Goal: Information Seeking & Learning: Learn about a topic

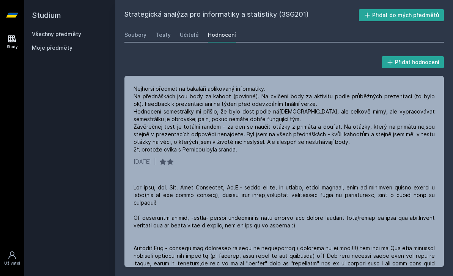
click at [79, 31] on link "Všechny předměty" at bounding box center [56, 34] width 49 height 6
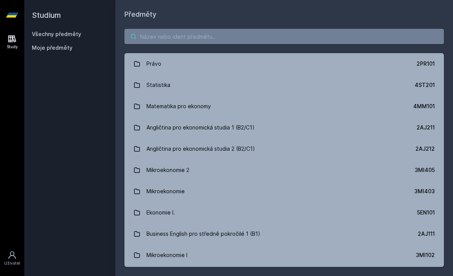
click at [222, 39] on input "search" at bounding box center [285, 36] width 320 height 15
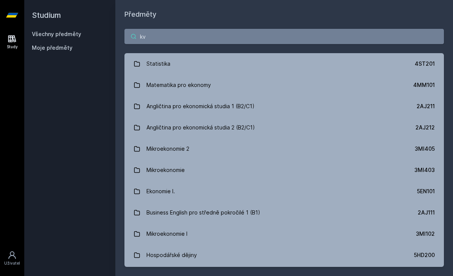
type input "kva"
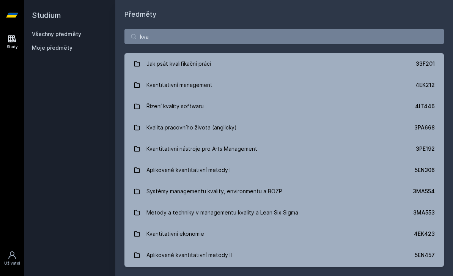
click at [249, 83] on link "Kvantitativní management 4EK212" at bounding box center [285, 84] width 320 height 21
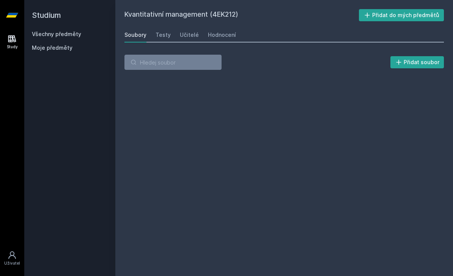
click at [231, 28] on link "Hodnocení" at bounding box center [222, 34] width 28 height 15
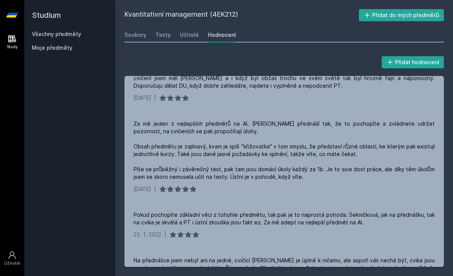
scroll to position [337, 0]
click at [194, 37] on div "Učitelé" at bounding box center [189, 35] width 19 height 8
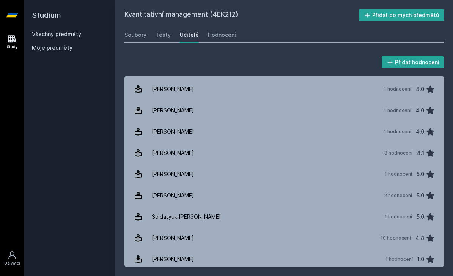
click at [212, 33] on div "Hodnocení" at bounding box center [222, 35] width 28 height 8
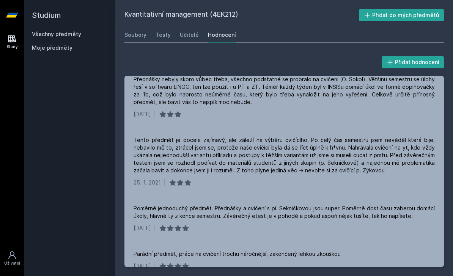
scroll to position [571, 0]
click at [224, 251] on div "Parádní předmět, práce na cvičení trochu náročnější, zakončený lehkou zkouškou" at bounding box center [237, 255] width 207 height 8
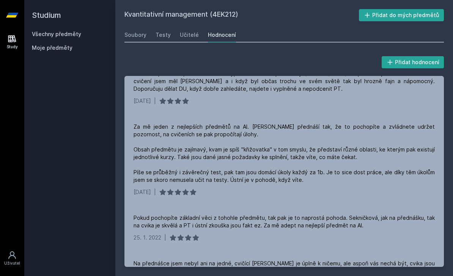
scroll to position [0, 0]
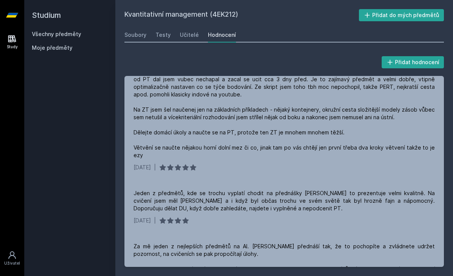
click at [192, 30] on link "Učitelé" at bounding box center [189, 34] width 19 height 15
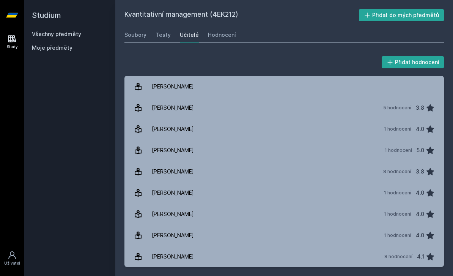
click at [195, 31] on div "Učitelé" at bounding box center [189, 35] width 19 height 8
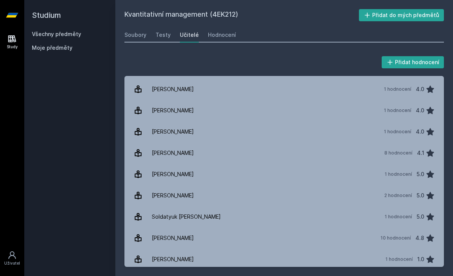
click at [227, 39] on link "Hodnocení" at bounding box center [222, 34] width 28 height 15
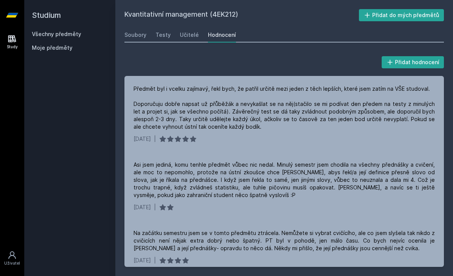
click at [184, 33] on div "Učitelé" at bounding box center [189, 35] width 19 height 8
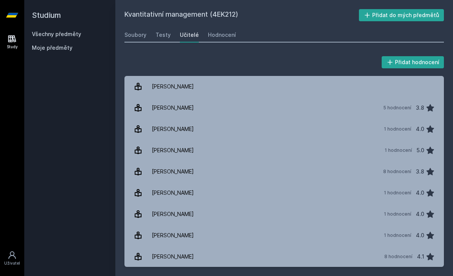
click at [393, 63] on icon at bounding box center [390, 62] width 8 height 8
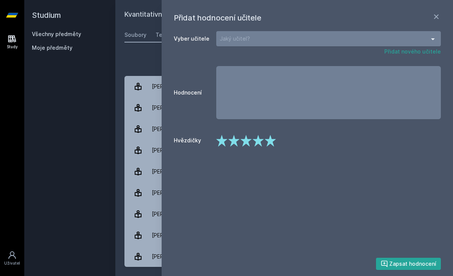
click at [303, 38] on div "Jaký učitel?" at bounding box center [328, 38] width 225 height 15
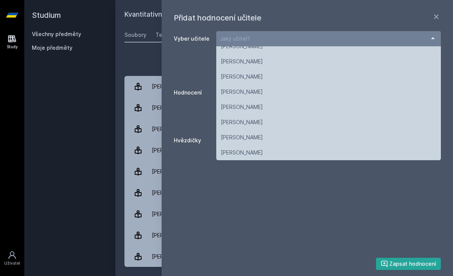
scroll to position [114, 0]
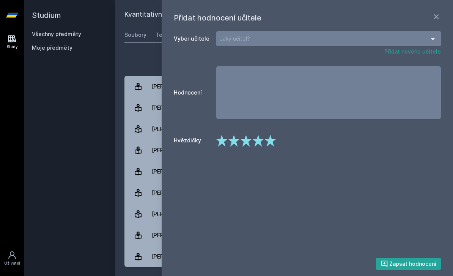
click at [424, 49] on button "Přidat nového učitele" at bounding box center [413, 52] width 57 height 8
click at [437, 16] on icon at bounding box center [436, 16] width 5 height 5
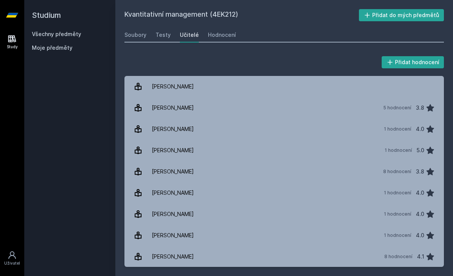
click at [221, 32] on div "Hodnocení" at bounding box center [222, 35] width 28 height 8
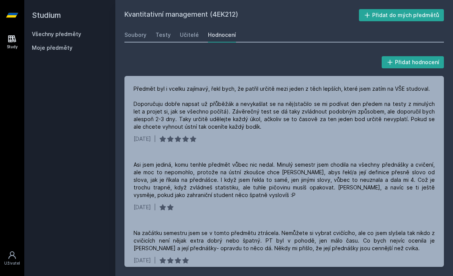
click at [394, 260] on div "[DATE] |" at bounding box center [284, 261] width 301 height 8
click at [394, 261] on div "[DATE] |" at bounding box center [284, 261] width 301 height 8
click at [397, 262] on div "[DATE] |" at bounding box center [284, 261] width 301 height 8
click at [389, 264] on div "Na začátku semestru jsem se v tomto předmětu ztrácela. Nemůžete si vybrat cvičí…" at bounding box center [285, 246] width 320 height 53
click at [404, 262] on div "[DATE] |" at bounding box center [284, 261] width 301 height 8
